Goal: Task Accomplishment & Management: Manage account settings

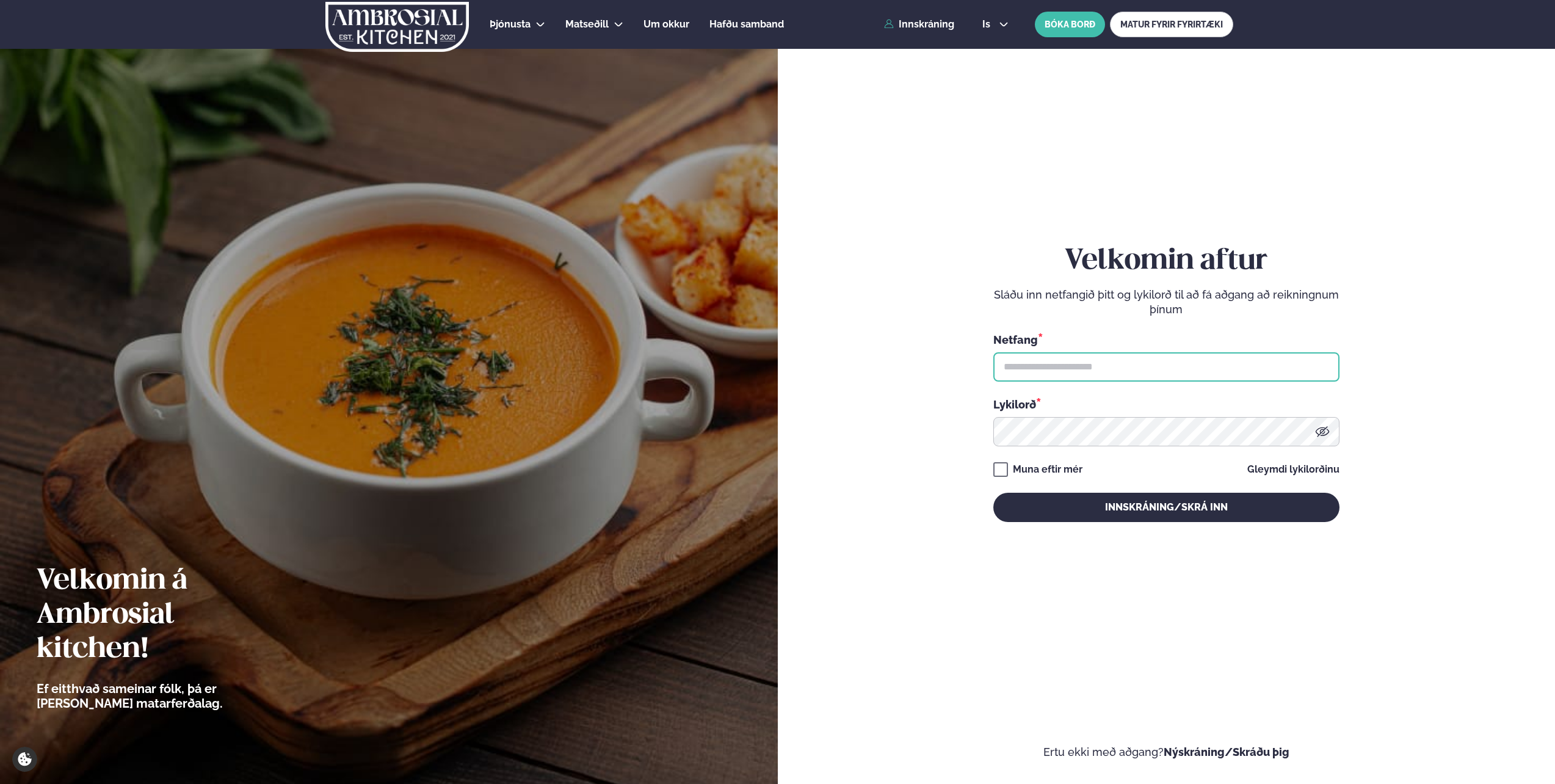
click at [1069, 364] on input "text" at bounding box center [1166, 367] width 346 height 29
type input "**********"
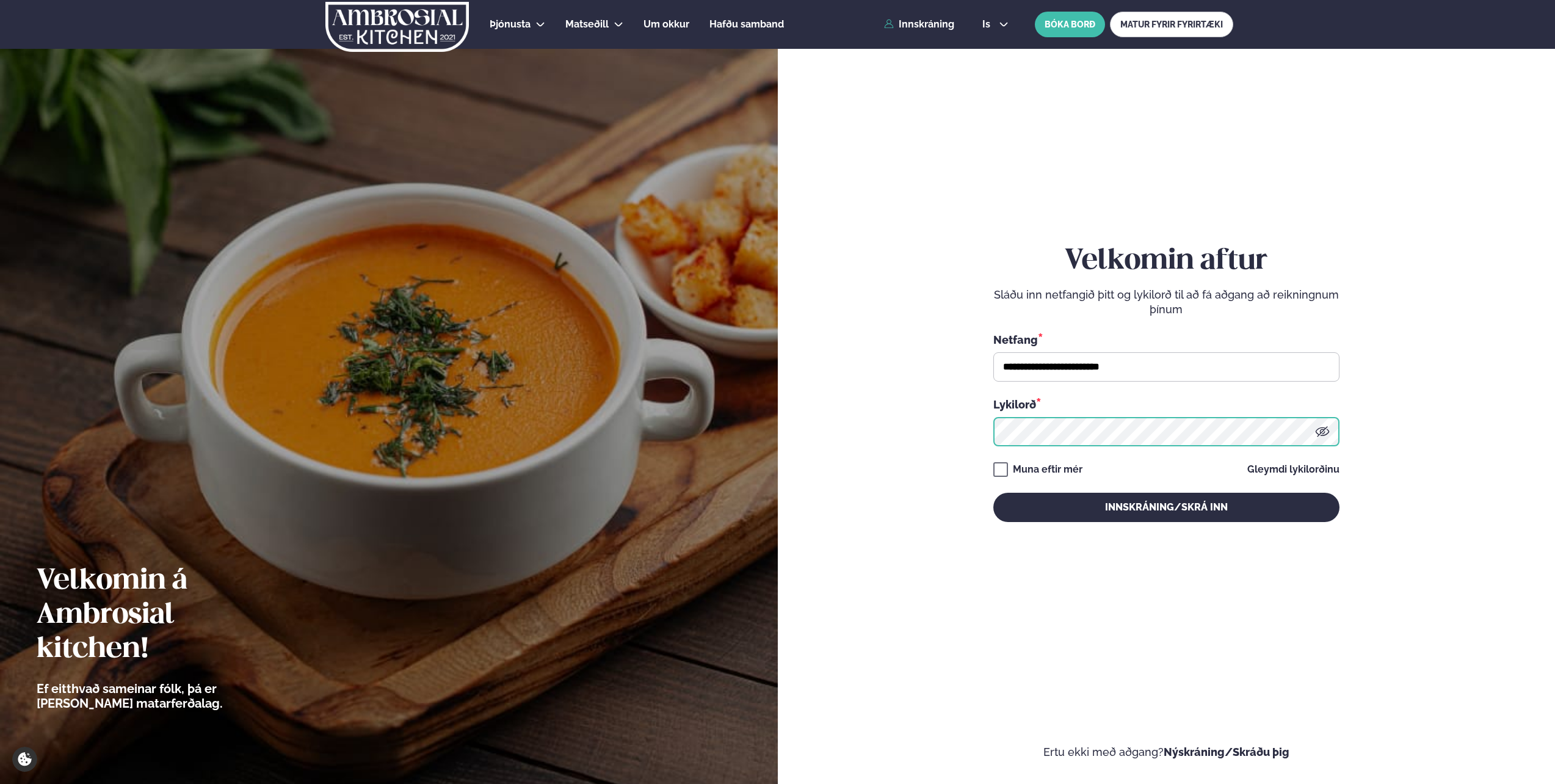
click at [993, 492] on button "Innskráning/Skrá inn" at bounding box center [1166, 507] width 346 height 29
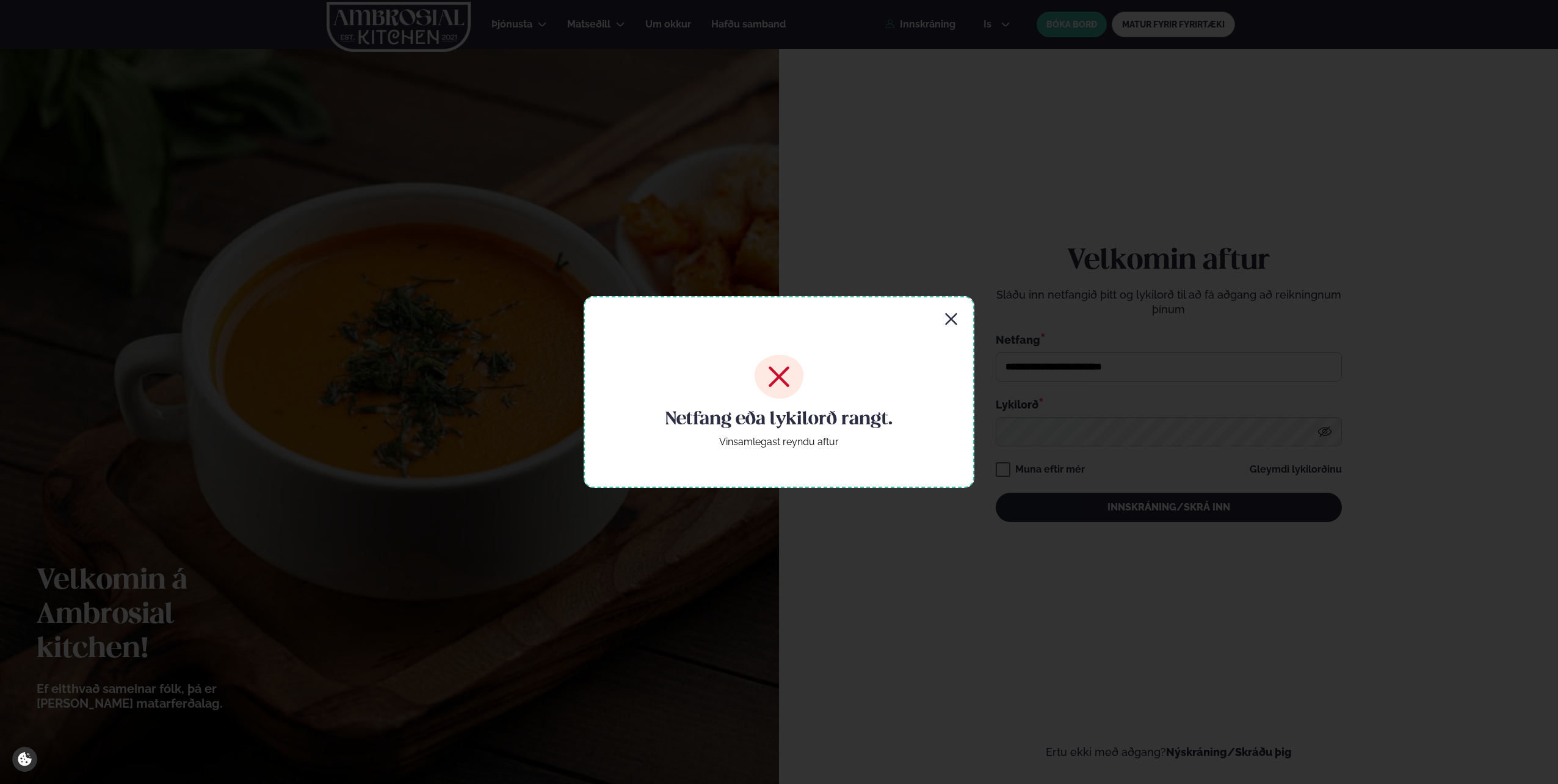
drag, startPoint x: 947, startPoint y: 324, endPoint x: 1023, endPoint y: 411, distance: 115.5
click at [947, 323] on icon "button" at bounding box center [951, 319] width 12 height 12
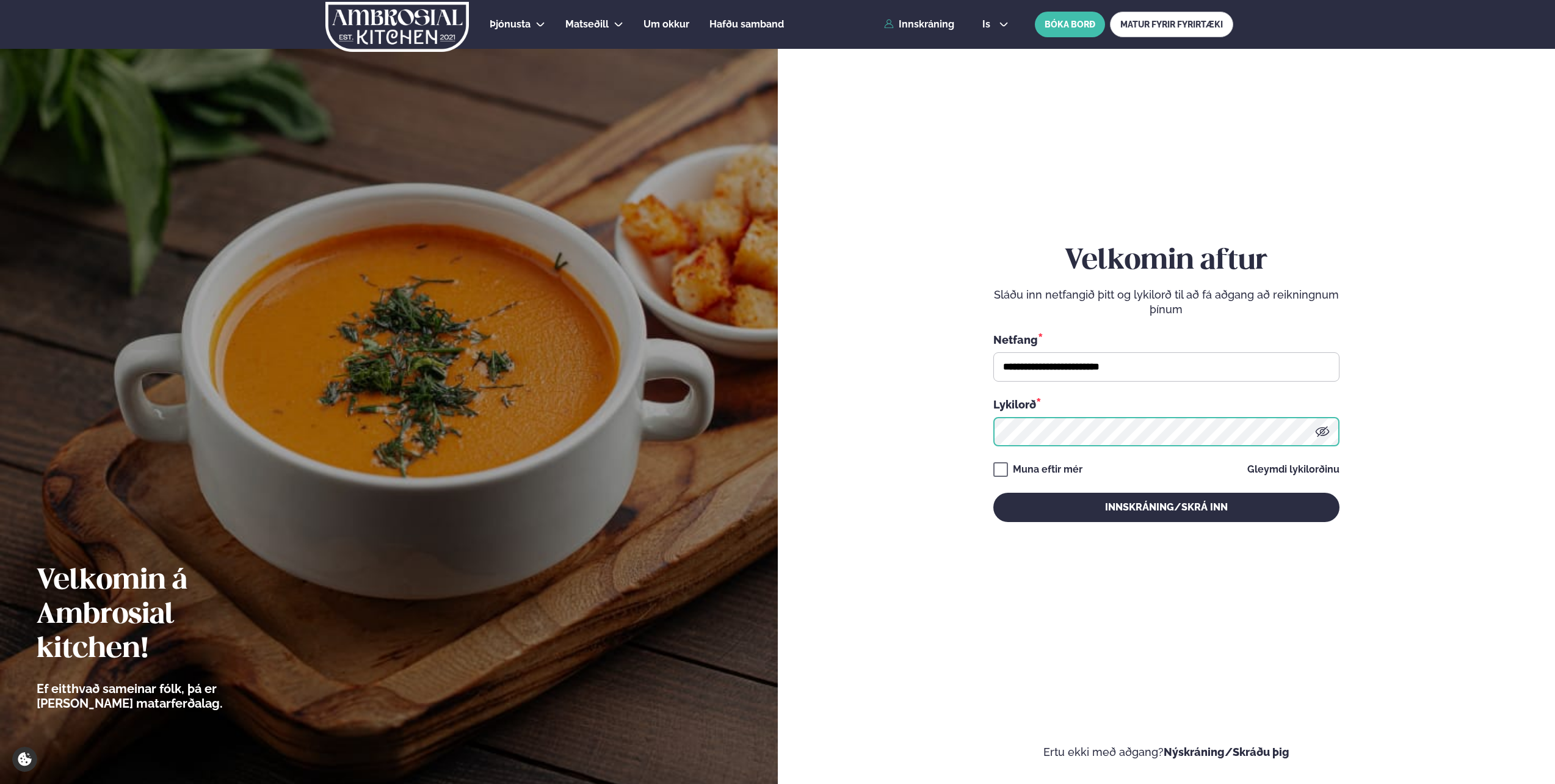
click at [993, 492] on button "Innskráning/Skrá inn" at bounding box center [1166, 507] width 346 height 29
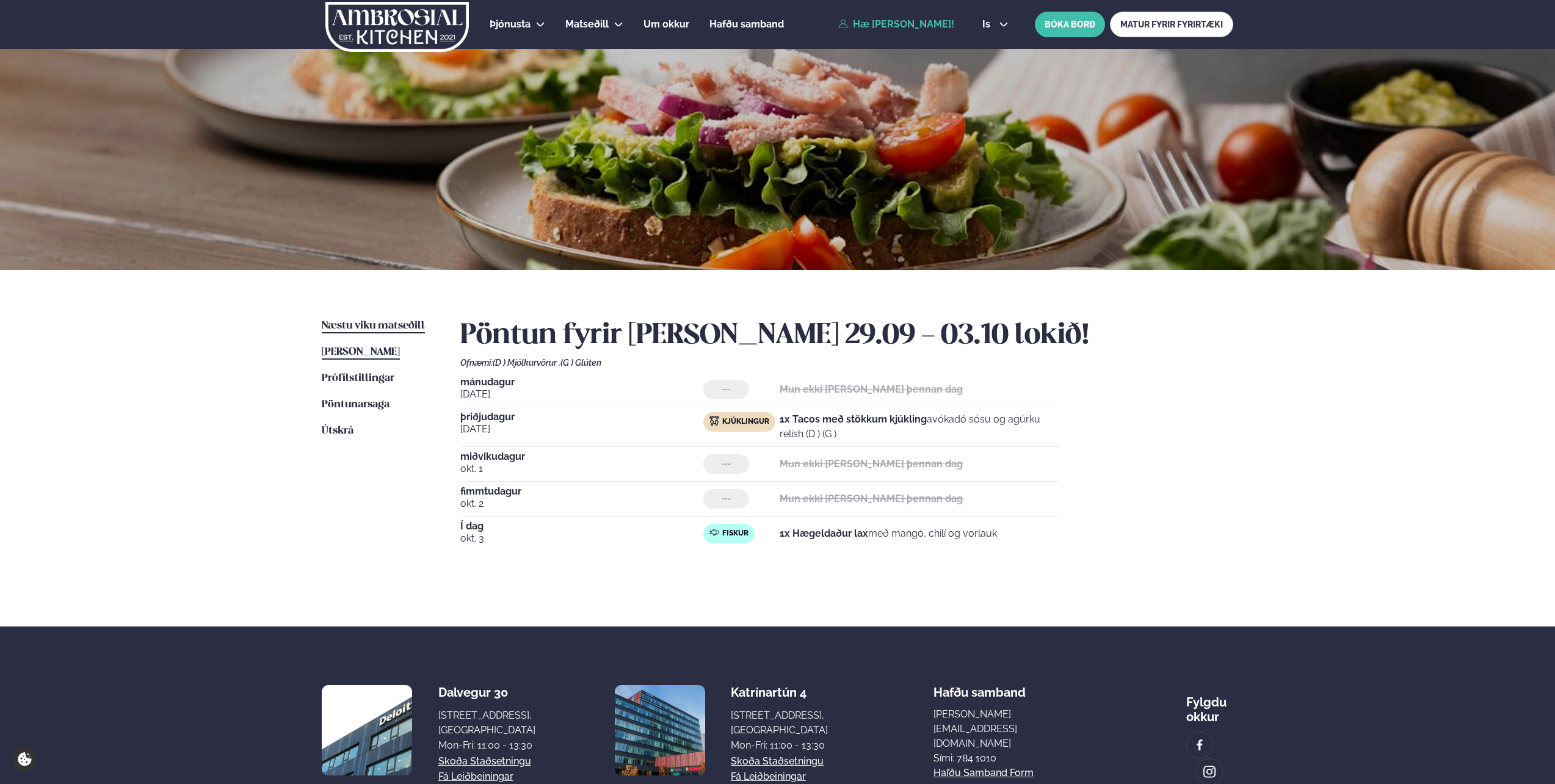
click at [365, 325] on span "Næstu viku matseðill" at bounding box center [373, 325] width 103 height 10
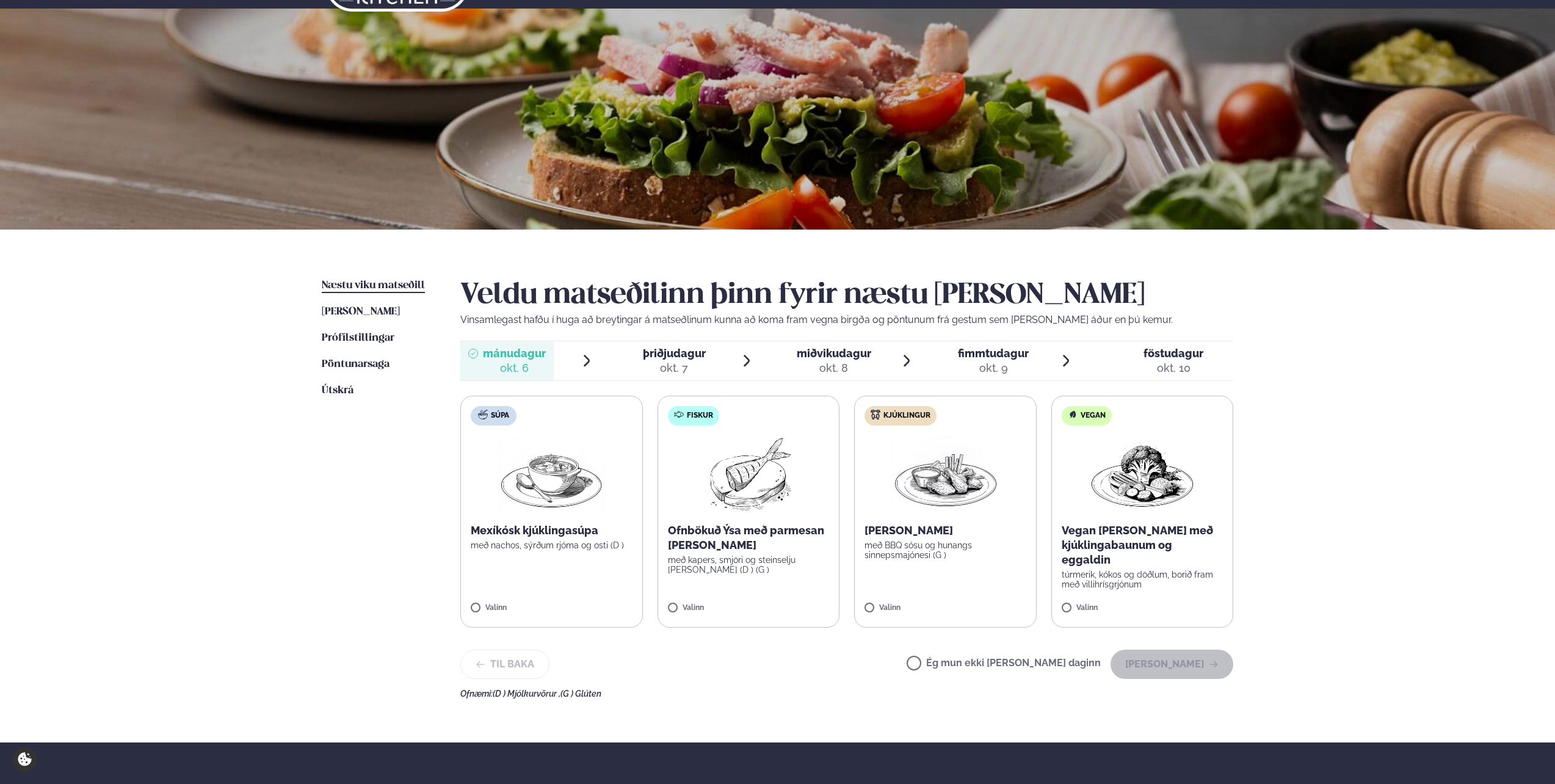
scroll to position [61, 0]
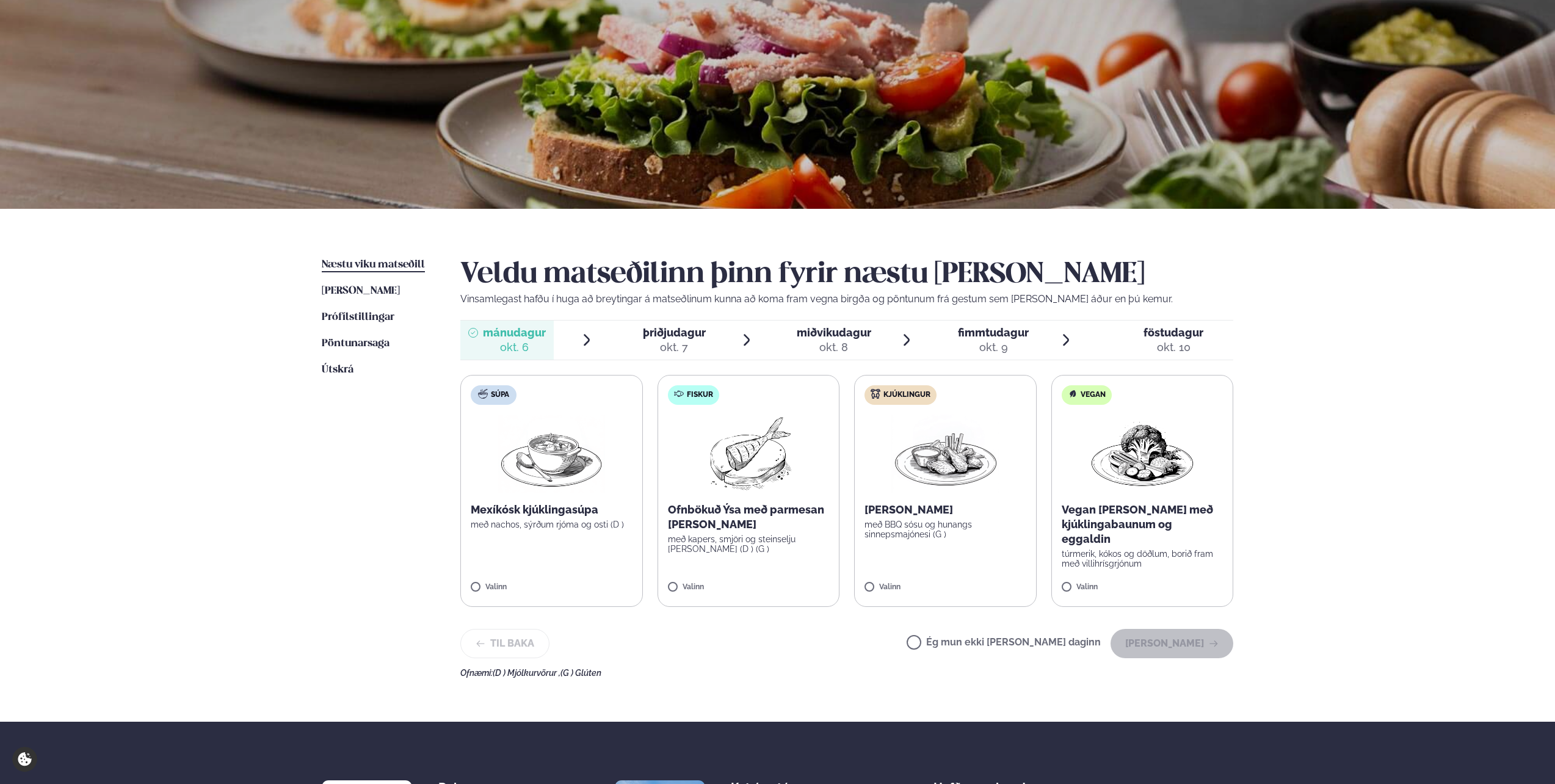
drag, startPoint x: 982, startPoint y: 639, endPoint x: 983, endPoint y: 646, distance: 7.1
click at [984, 647] on label "Ég mun ekki [PERSON_NAME] daginn" at bounding box center [1004, 644] width 194 height 13
click at [1206, 653] on button "[PERSON_NAME]" at bounding box center [1172, 643] width 123 height 29
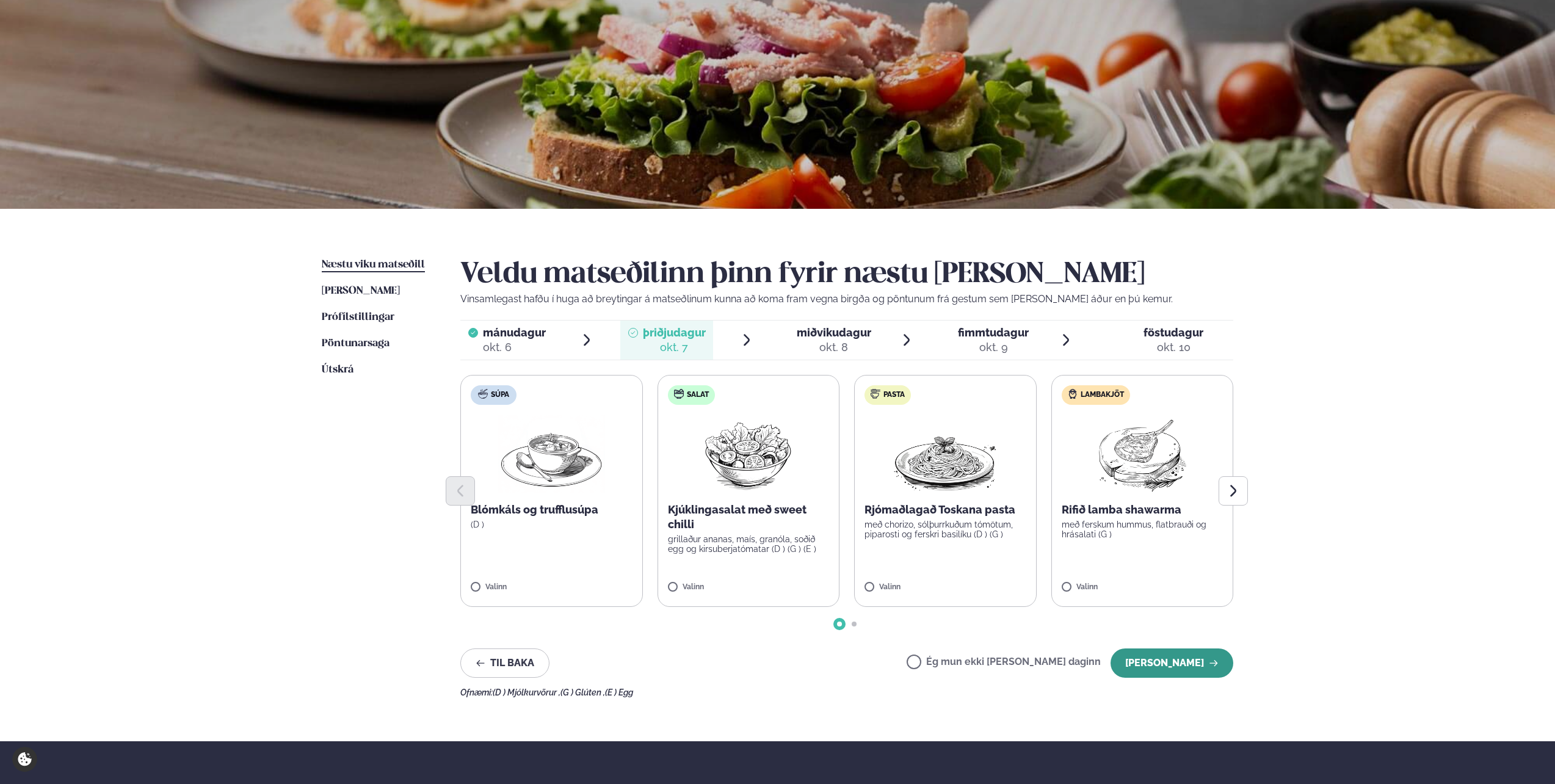
click at [1166, 659] on button "[PERSON_NAME]" at bounding box center [1172, 663] width 123 height 29
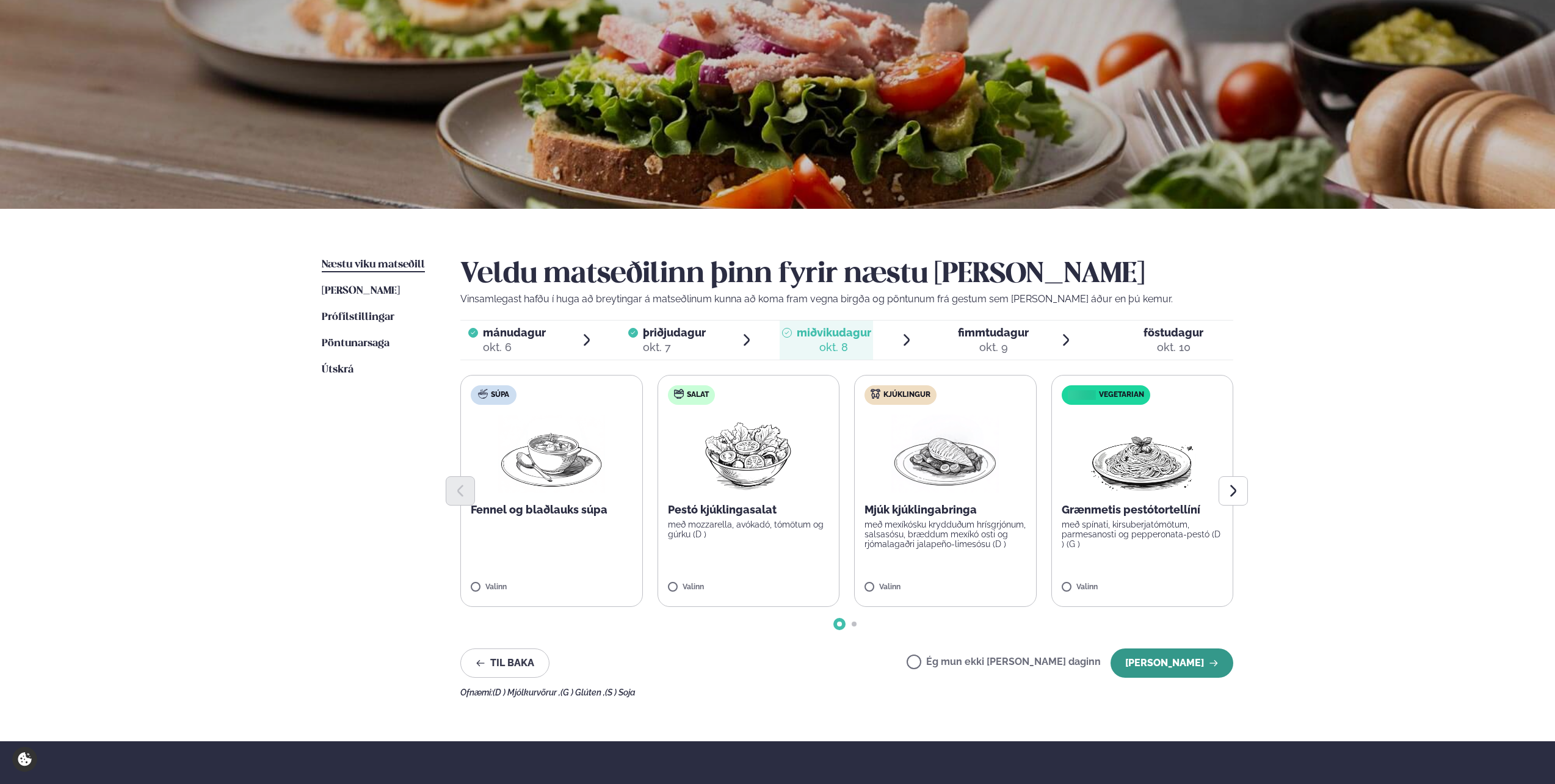
click at [1159, 669] on button "[PERSON_NAME]" at bounding box center [1172, 663] width 123 height 29
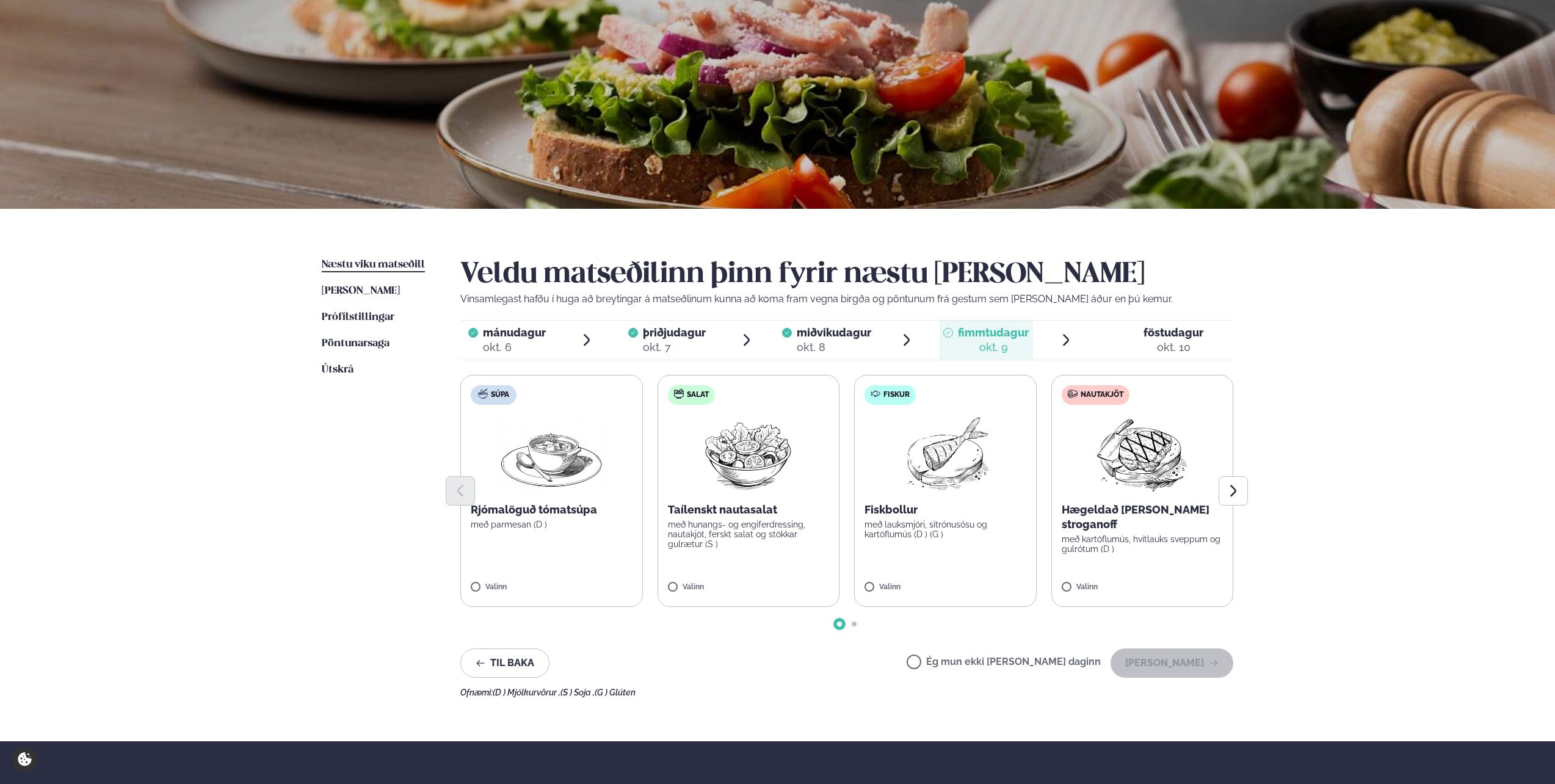
click at [1122, 535] on p "með kartöflumús, hvítlauks sveppum og gulrótum (D )" at bounding box center [1143, 543] width 162 height 20
click at [1178, 658] on button "[PERSON_NAME]" at bounding box center [1172, 663] width 123 height 29
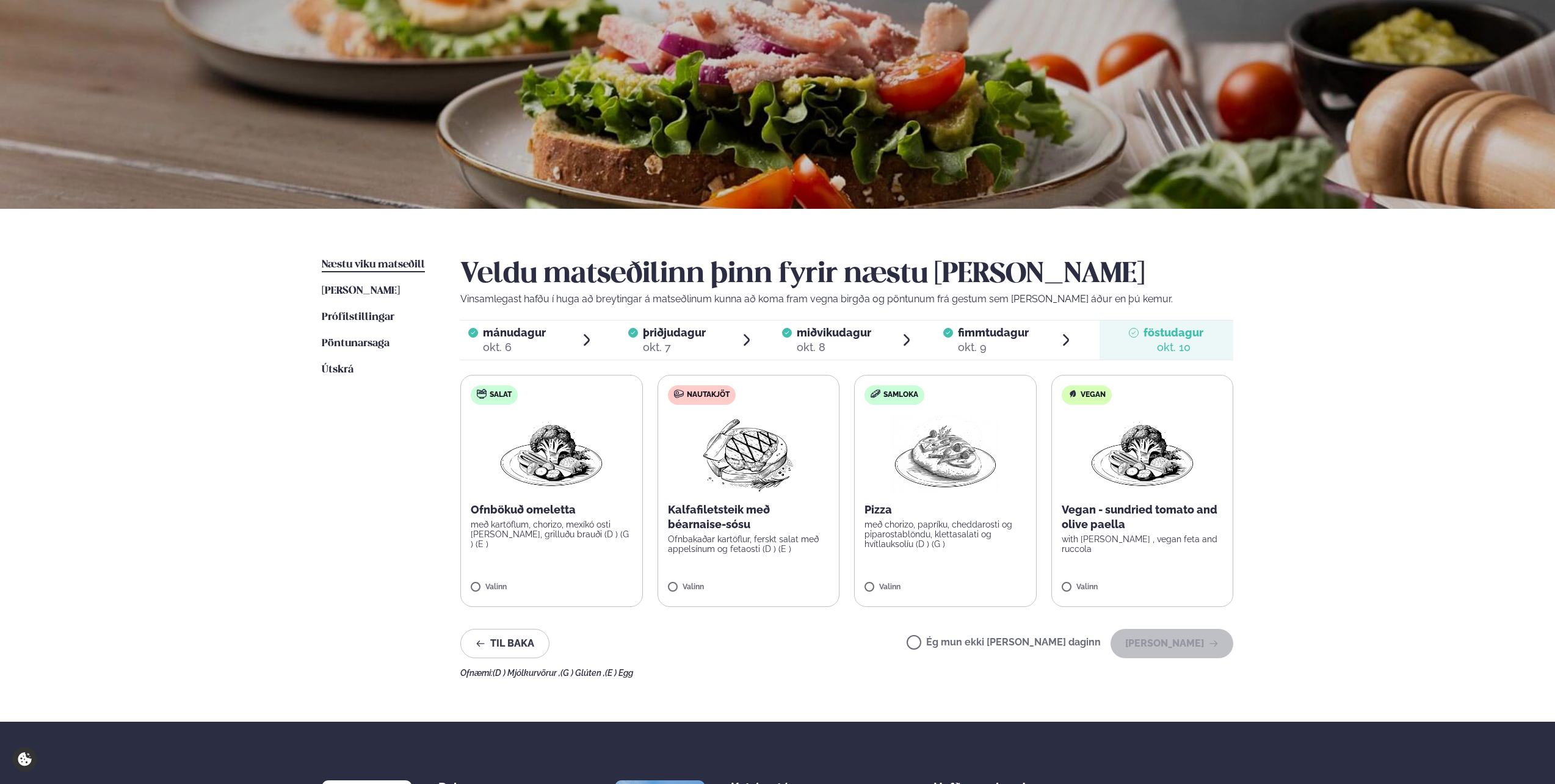
click at [577, 548] on label "Salat Ofnbökuð omeletta með kartöflum, chorizo, mexíkó osti [PERSON_NAME], gril…" at bounding box center [551, 491] width 182 height 232
click at [1167, 648] on button "[PERSON_NAME]" at bounding box center [1172, 643] width 123 height 29
